Goal: Navigation & Orientation: Find specific page/section

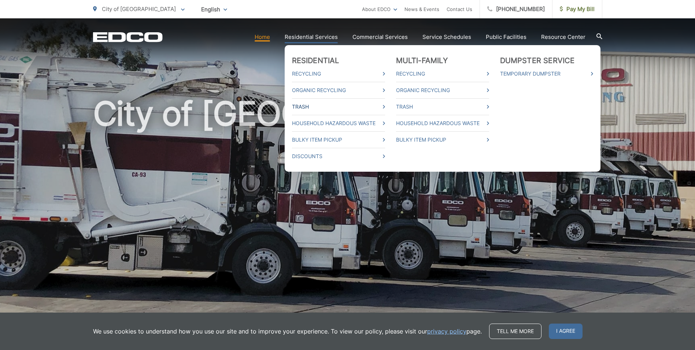
click at [385, 108] on link "Trash" at bounding box center [338, 106] width 93 height 9
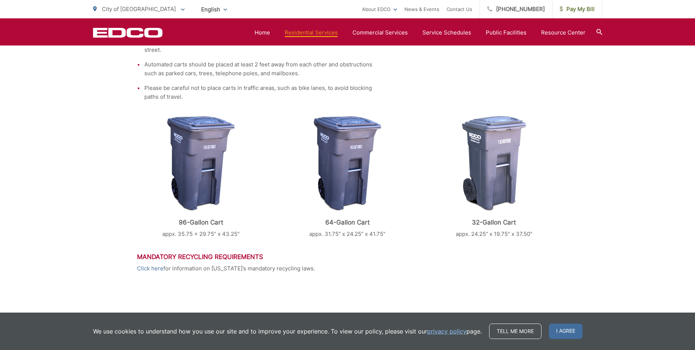
scroll to position [73, 0]
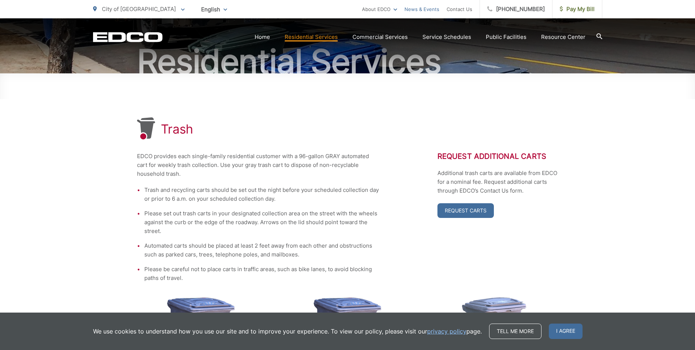
click at [426, 11] on link "News & Events" at bounding box center [422, 9] width 35 height 9
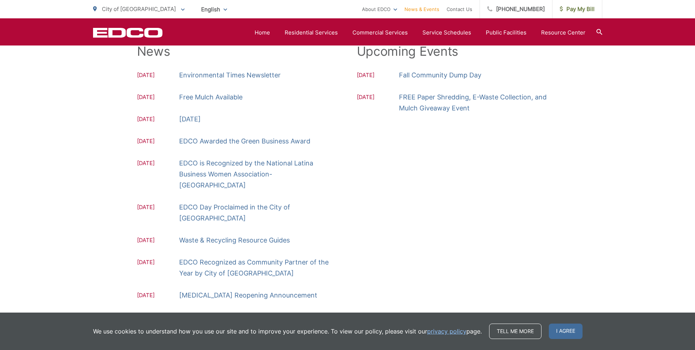
scroll to position [183, 0]
